Goal: Obtain resource: Obtain resource

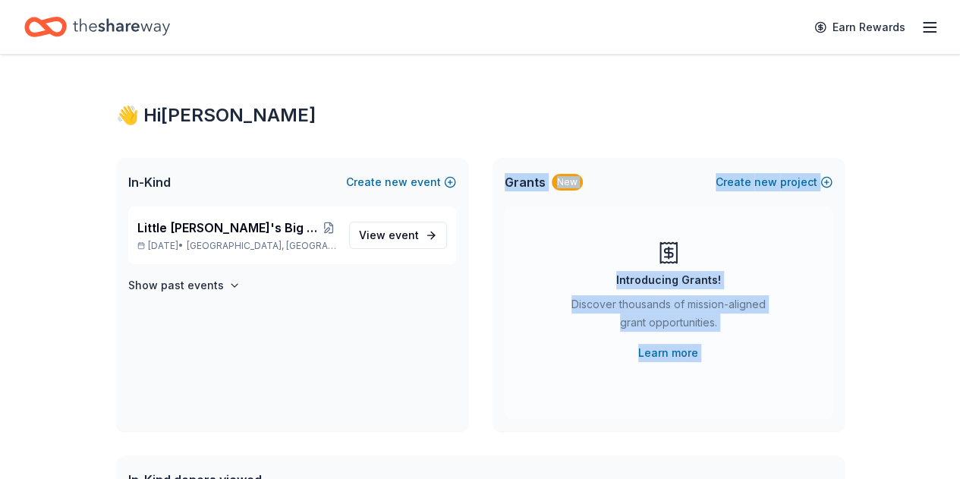
drag, startPoint x: 0, startPoint y: 0, endPoint x: 87, endPoint y: 464, distance: 471.9
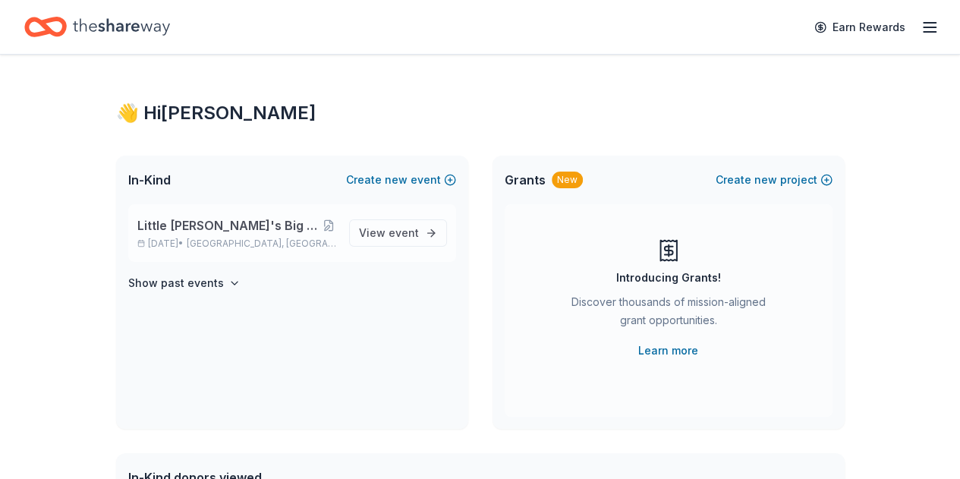
click at [279, 226] on span "Little [PERSON_NAME]'s Big Game Night - Play for a Cure" at bounding box center [228, 225] width 183 height 18
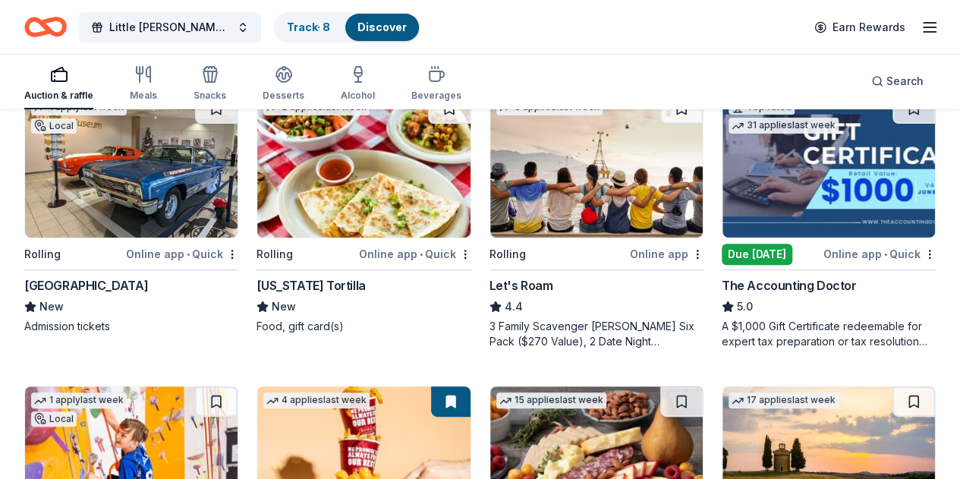
scroll to position [184, 0]
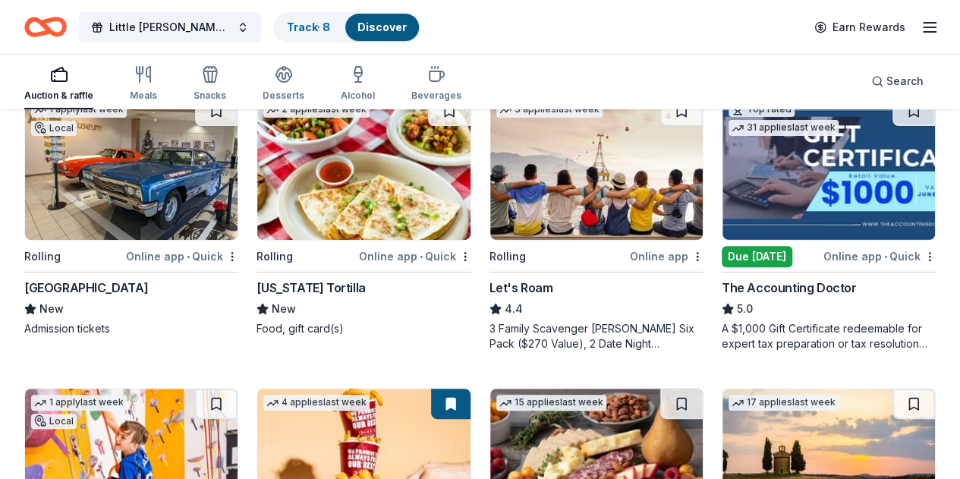
click at [359, 254] on div "Online app • Quick" at bounding box center [415, 256] width 112 height 19
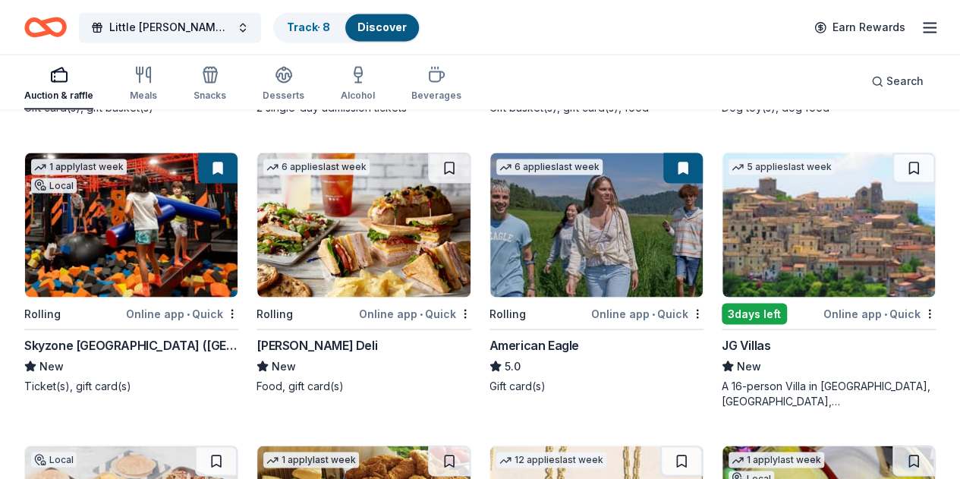
scroll to position [1287, 0]
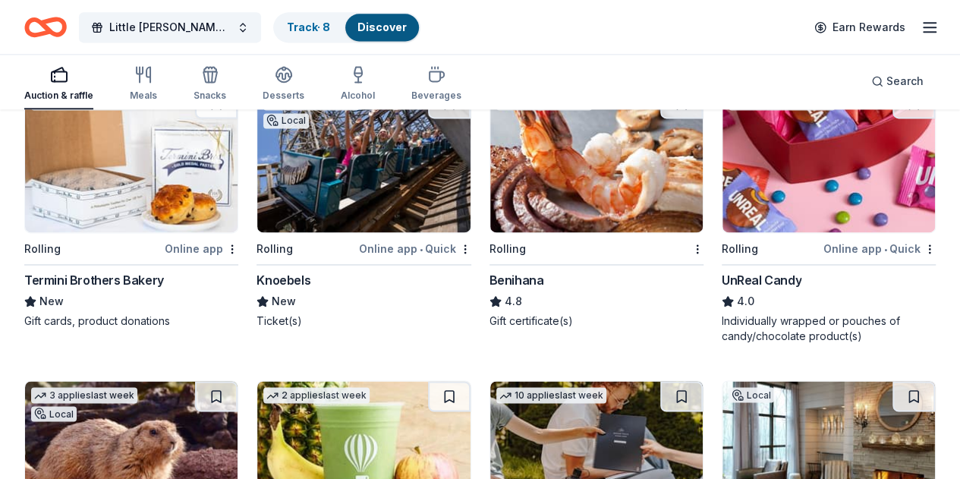
scroll to position [3935, 0]
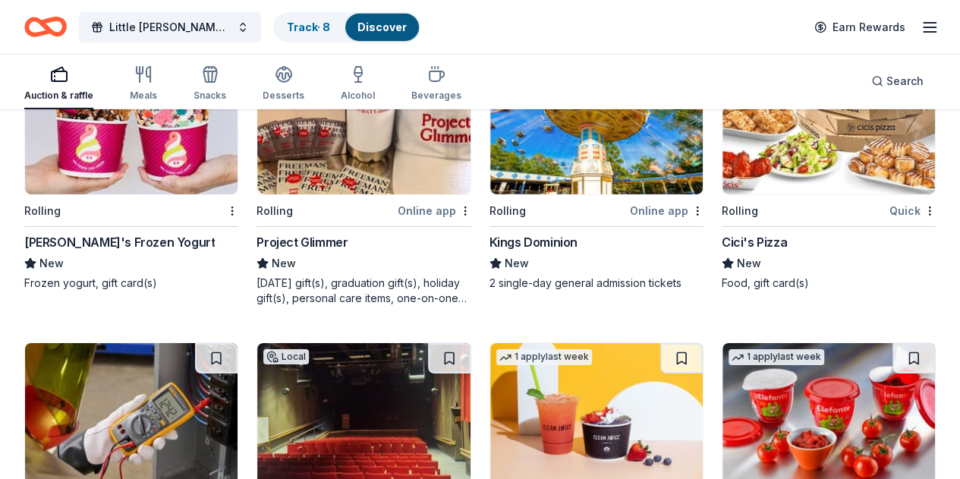
scroll to position [5422, 0]
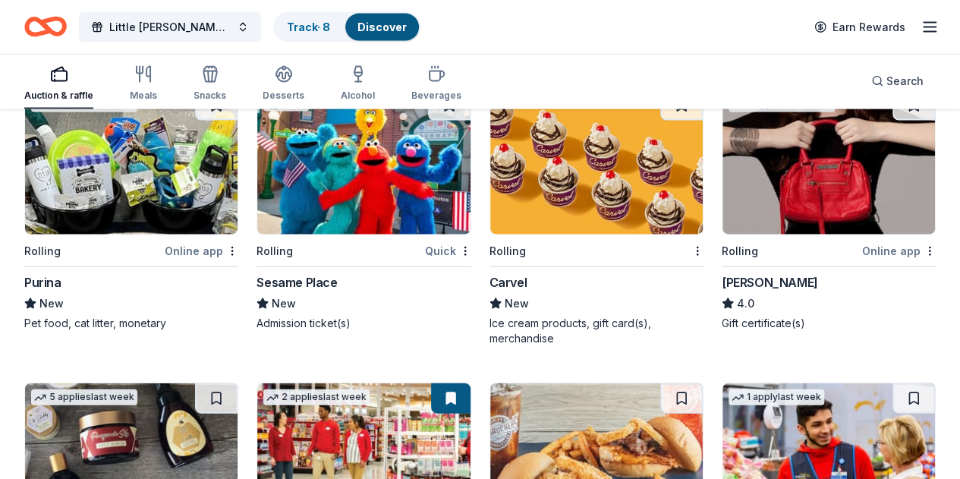
scroll to position [7304, 0]
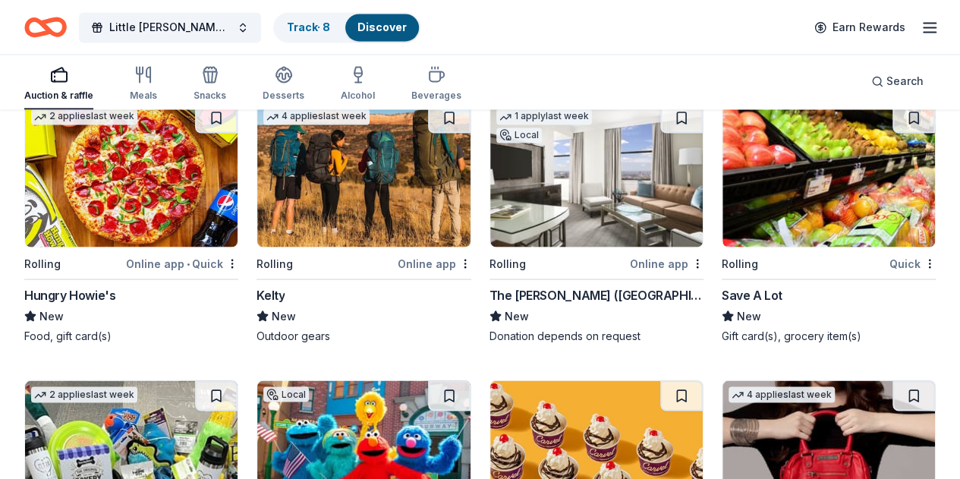
scroll to position [7023, 0]
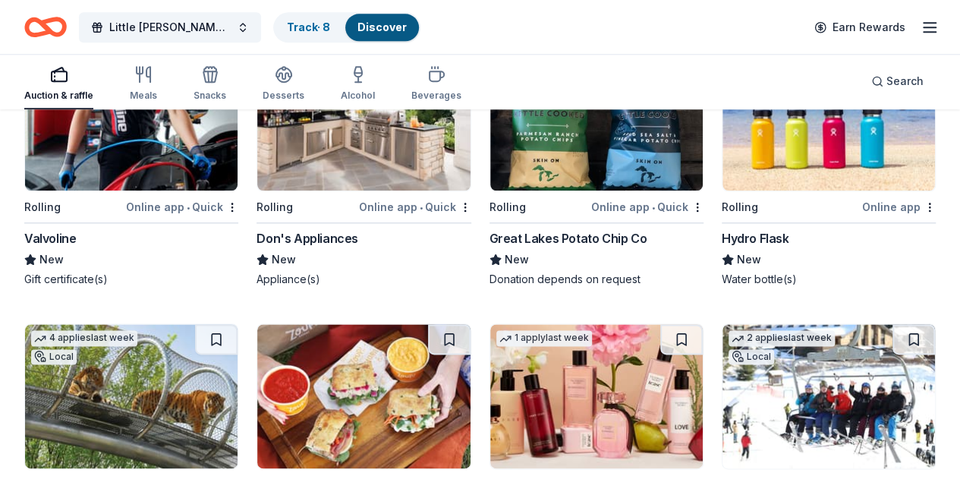
scroll to position [6533, 0]
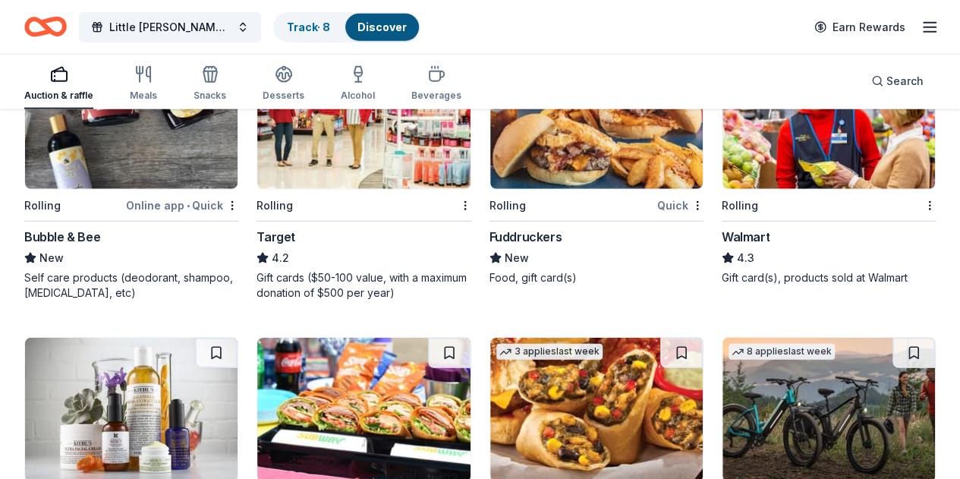
scroll to position [7651, 0]
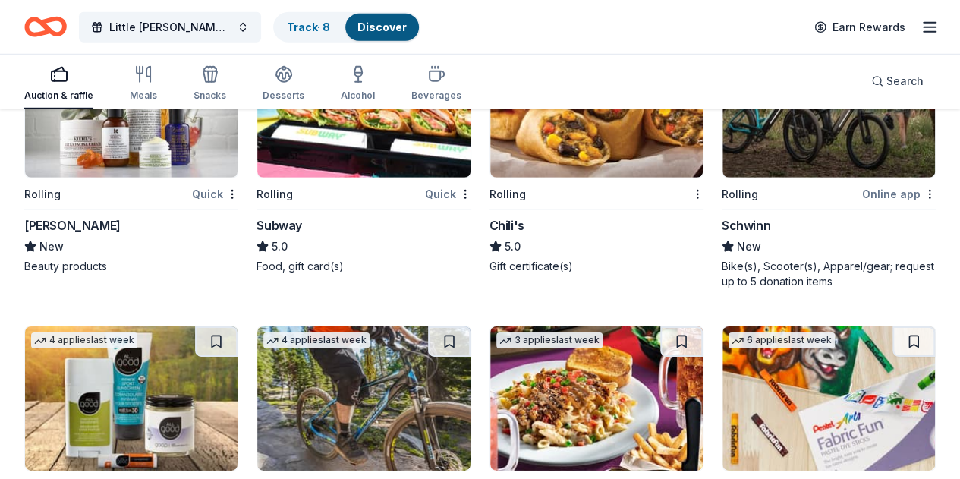
scroll to position [7995, 0]
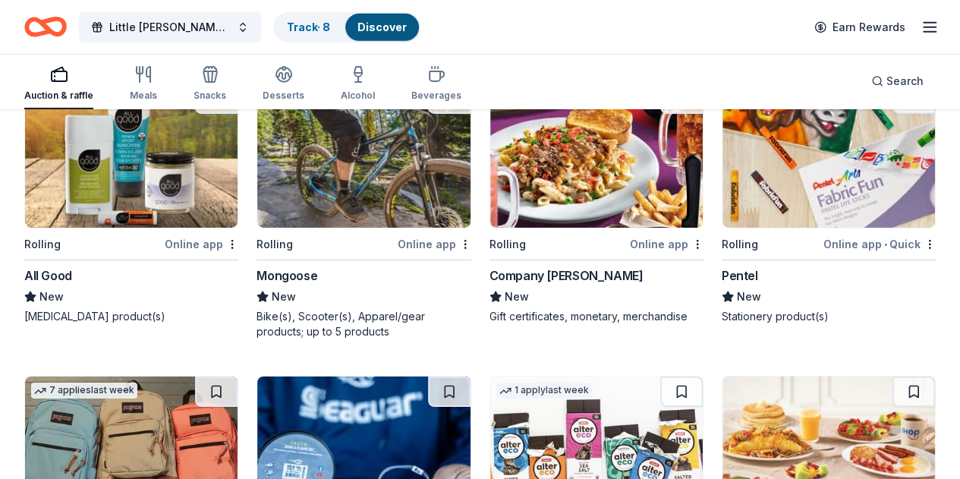
scroll to position [8268, 0]
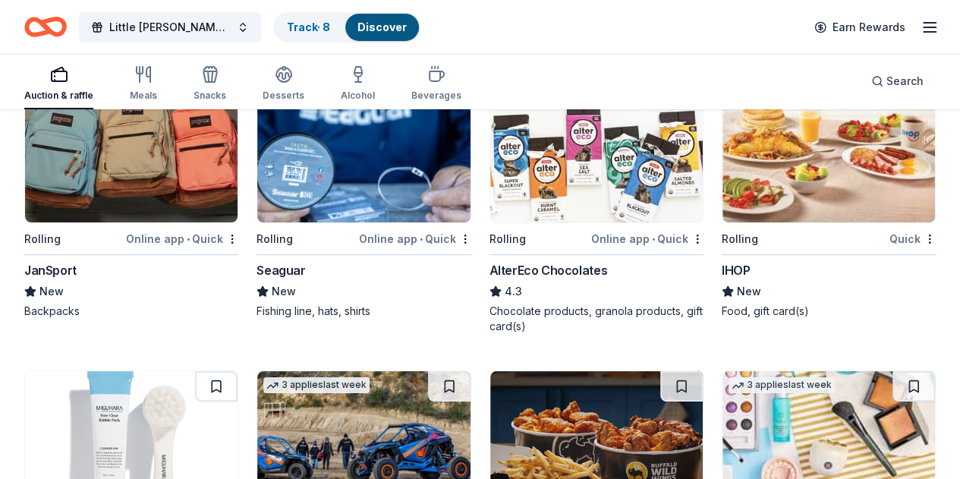
scroll to position [8505, 0]
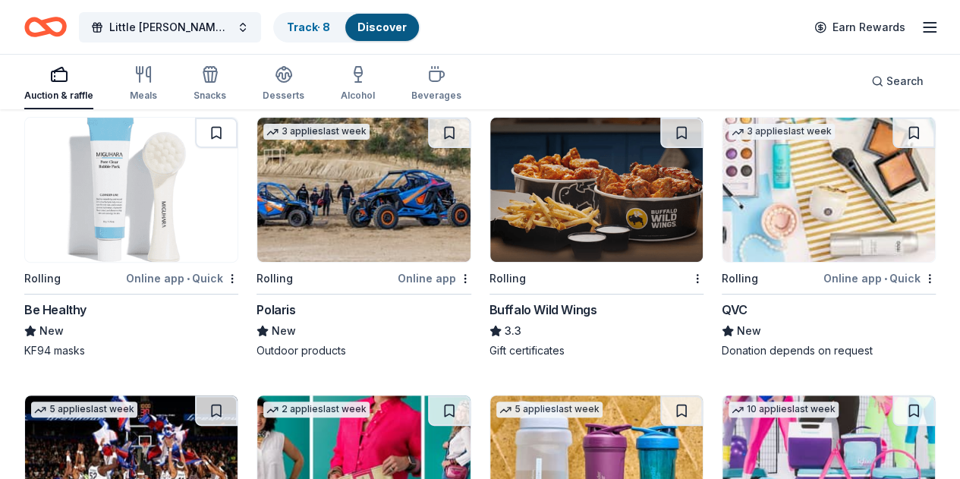
scroll to position [8759, 0]
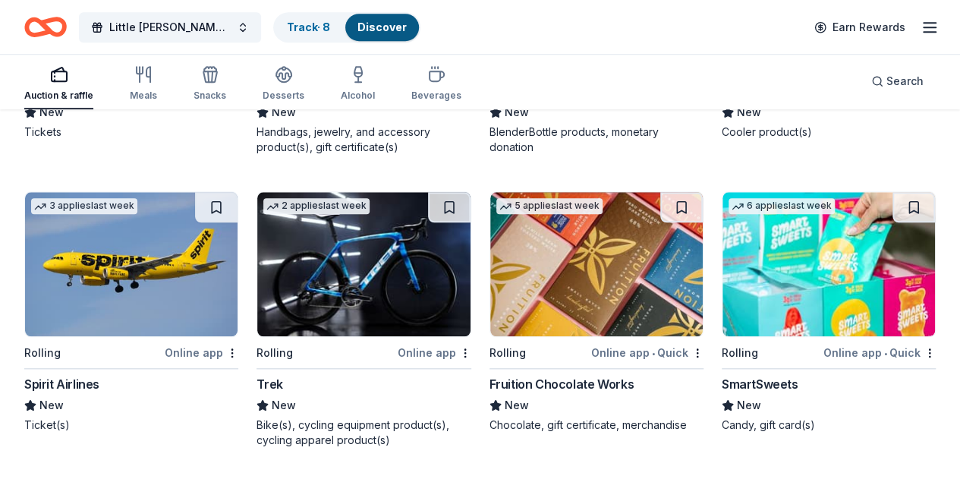
scroll to position [9346, 0]
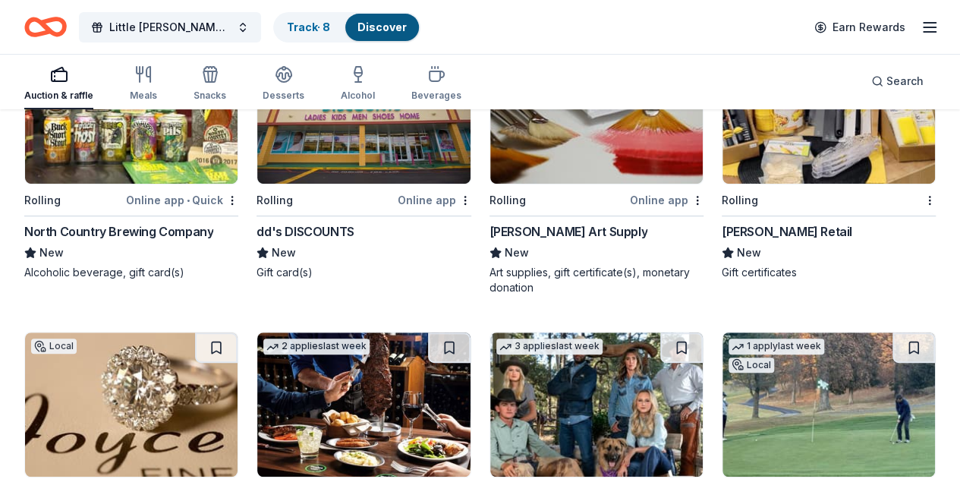
scroll to position [3044, 0]
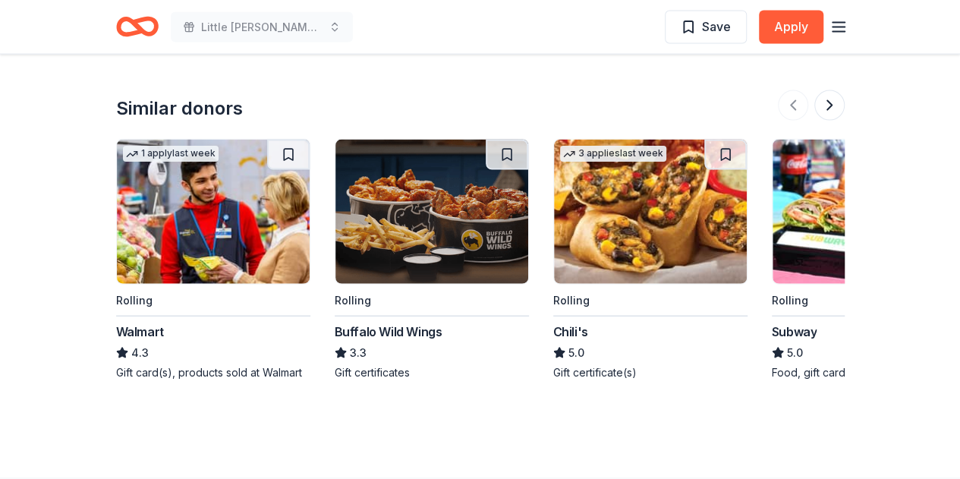
scroll to position [1555, 0]
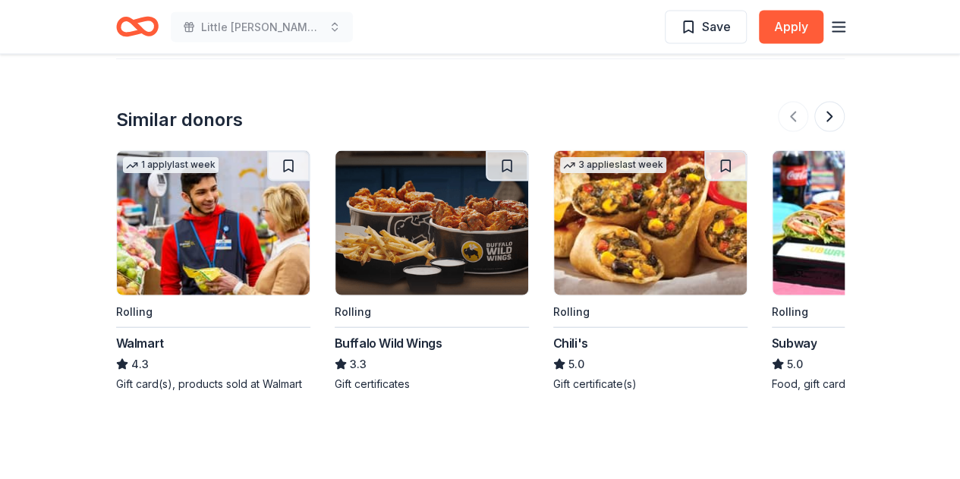
click at [442, 203] on img at bounding box center [431, 223] width 193 height 144
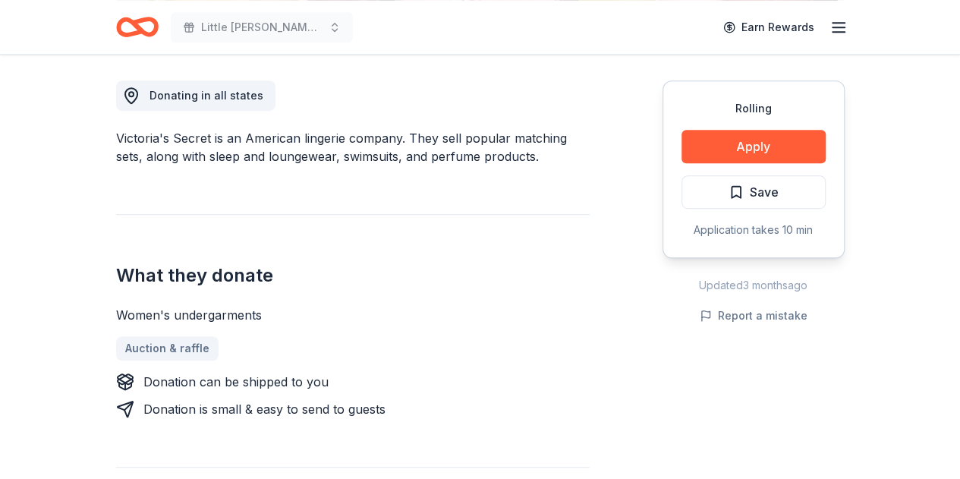
scroll to position [451, 0]
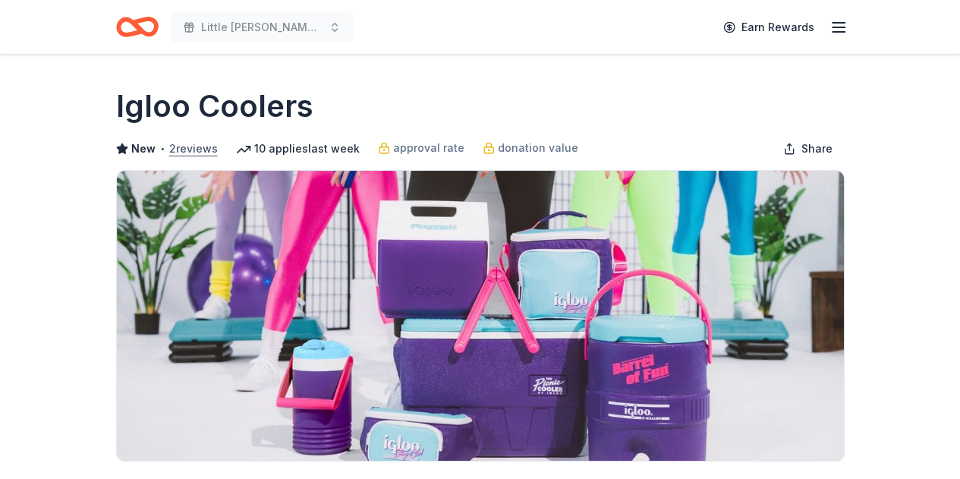
click at [203, 145] on button "2 reviews" at bounding box center [193, 149] width 49 height 18
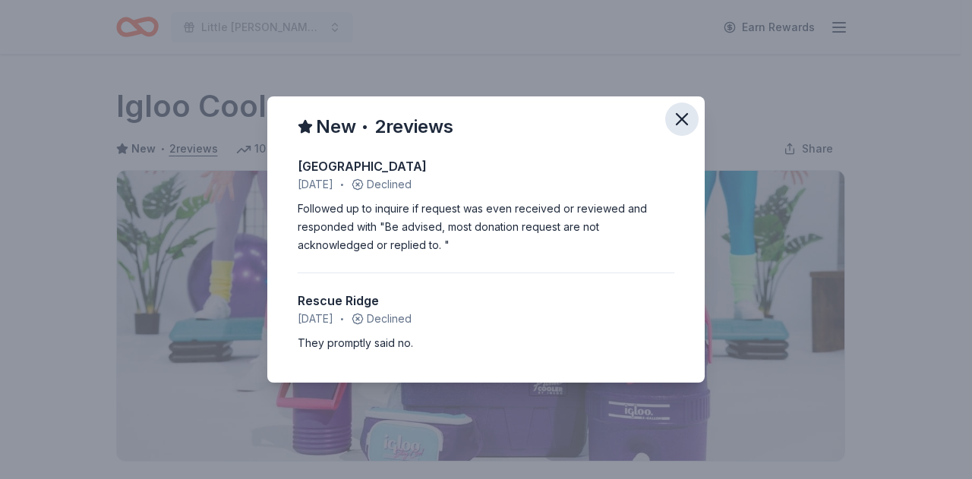
click at [683, 118] on icon "button" at bounding box center [681, 119] width 11 height 11
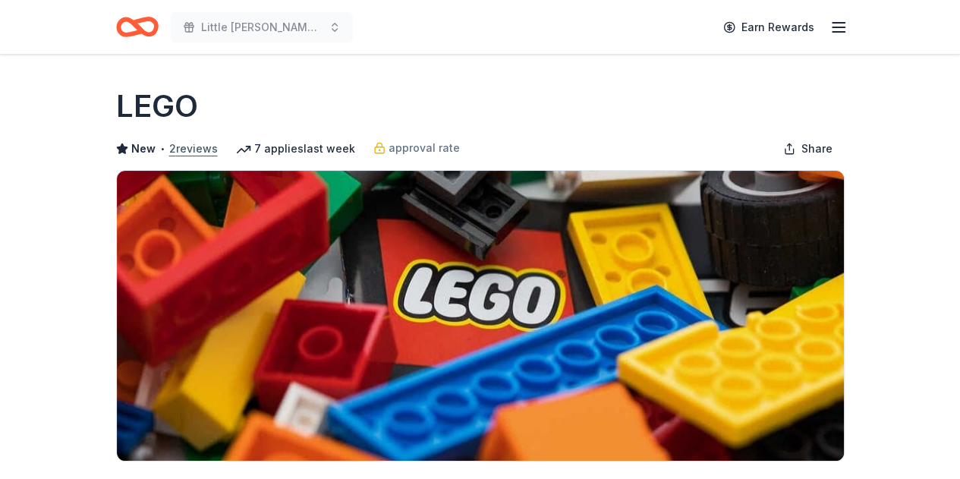
click at [200, 151] on button "2 reviews" at bounding box center [193, 149] width 49 height 18
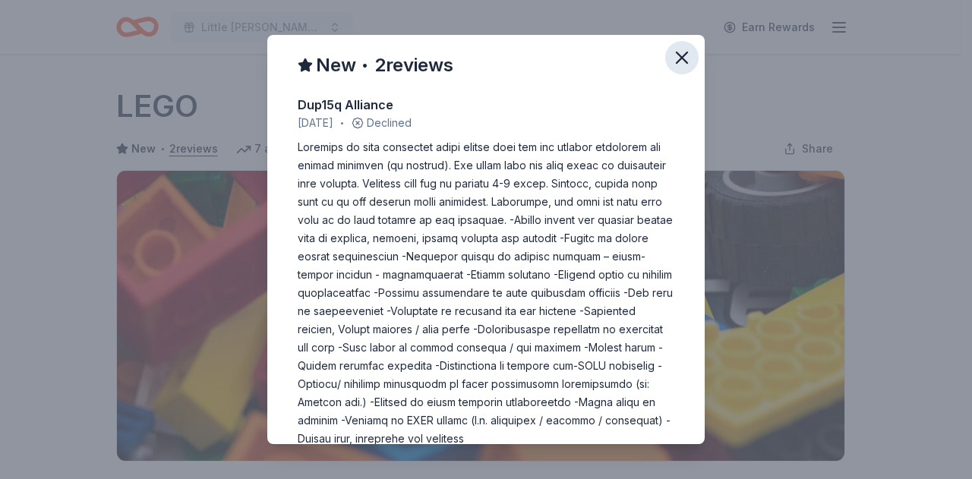
click at [676, 58] on icon "button" at bounding box center [681, 57] width 11 height 11
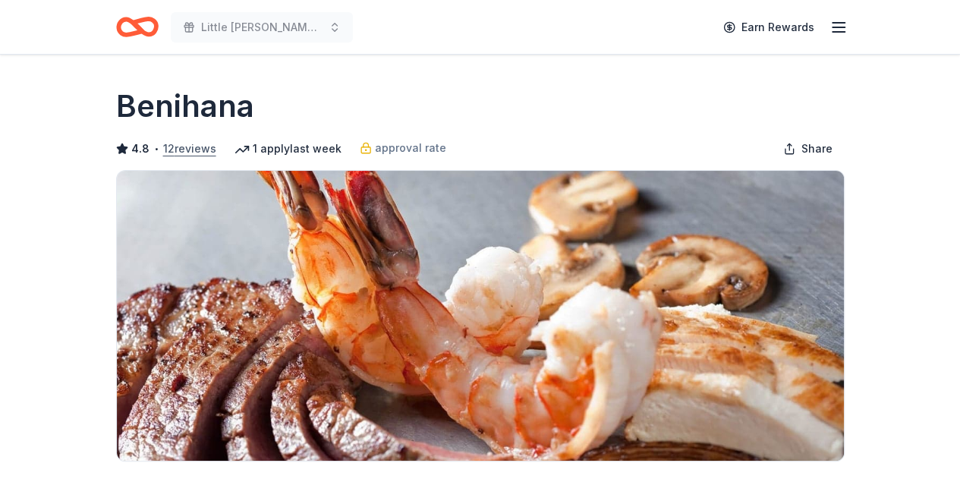
click at [186, 150] on button "12 reviews" at bounding box center [189, 149] width 53 height 18
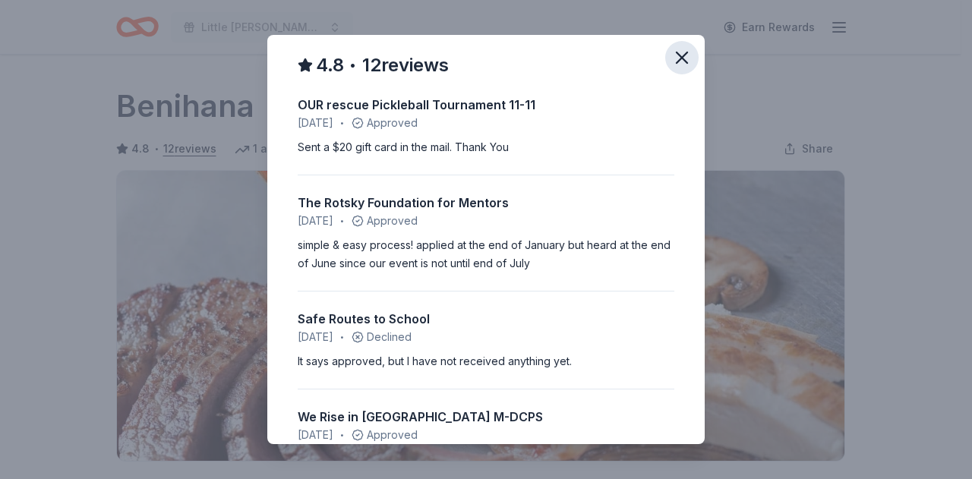
click at [676, 57] on icon "button" at bounding box center [681, 57] width 11 height 11
